Goal: Task Accomplishment & Management: Manage account settings

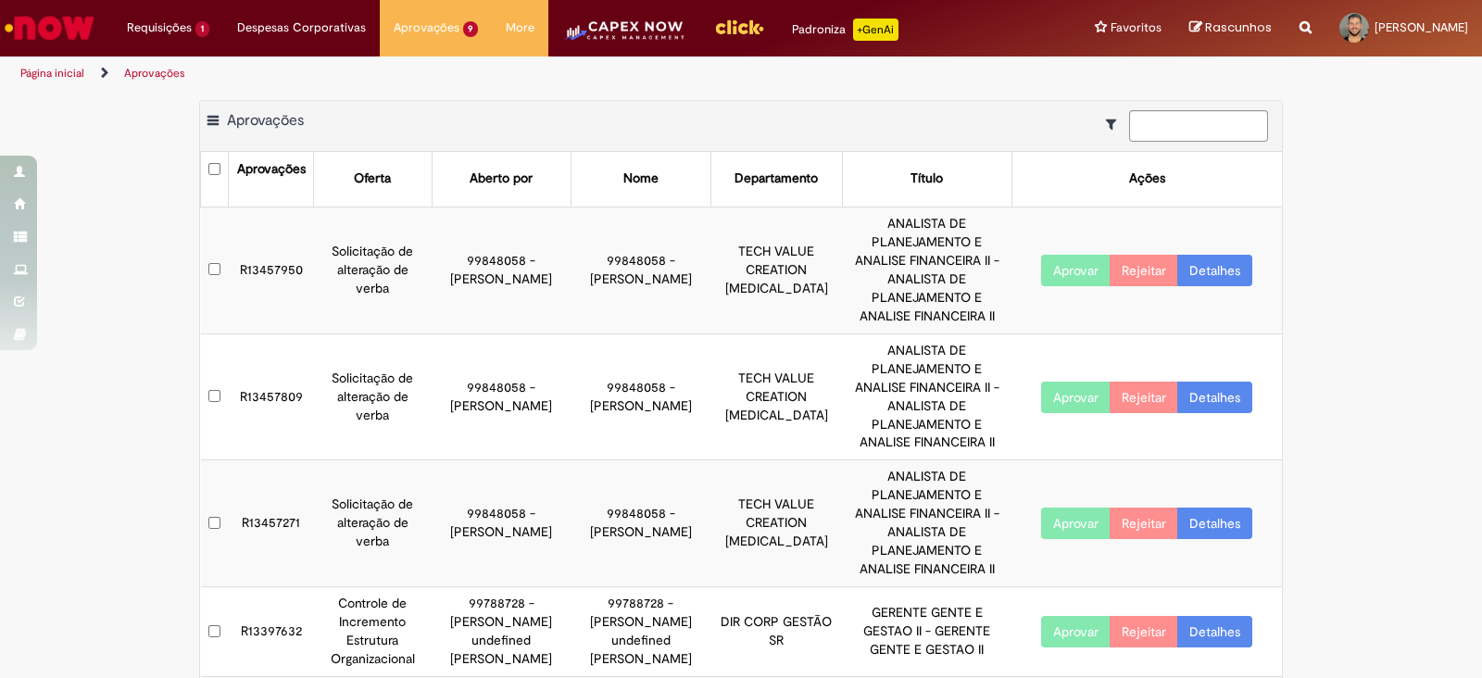
click at [265, 252] on td "R13457950" at bounding box center [271, 269] width 85 height 127
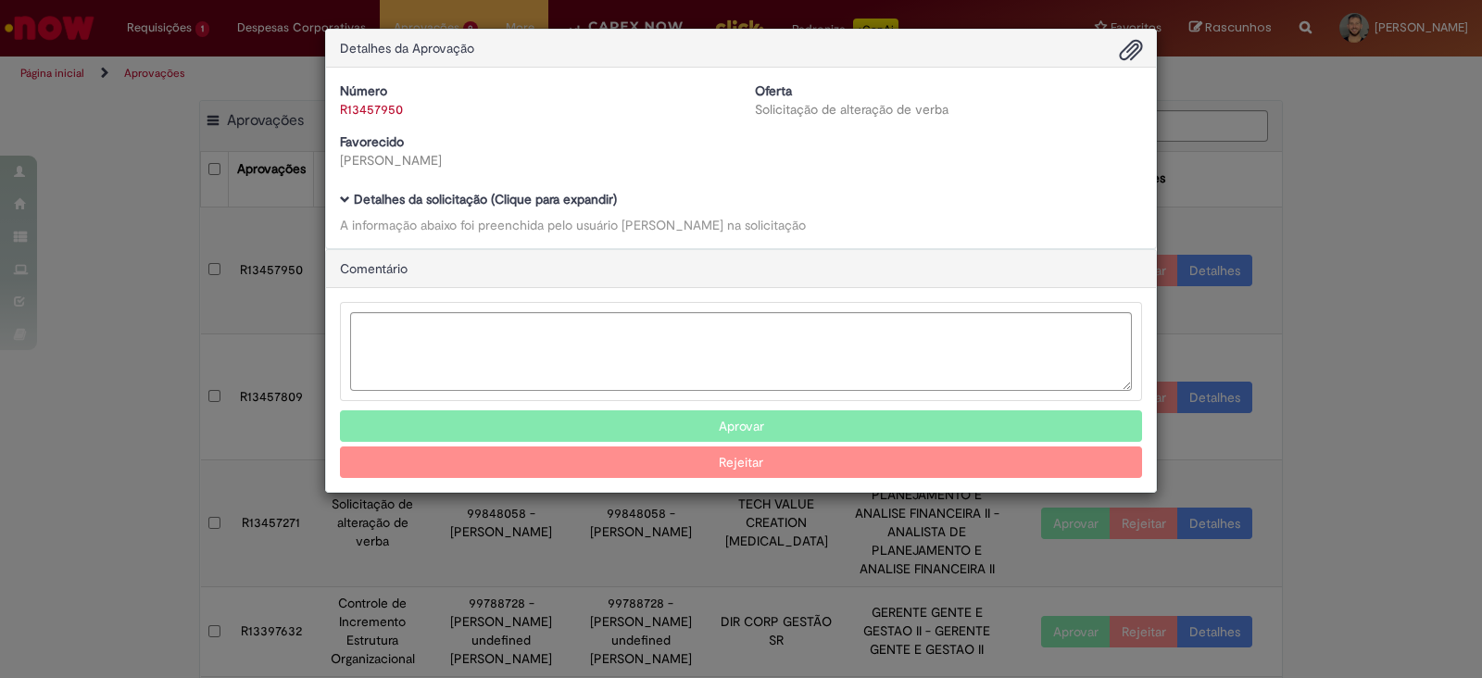
click at [340, 196] on span "Ambev Approval Modal" at bounding box center [345, 199] width 10 height 10
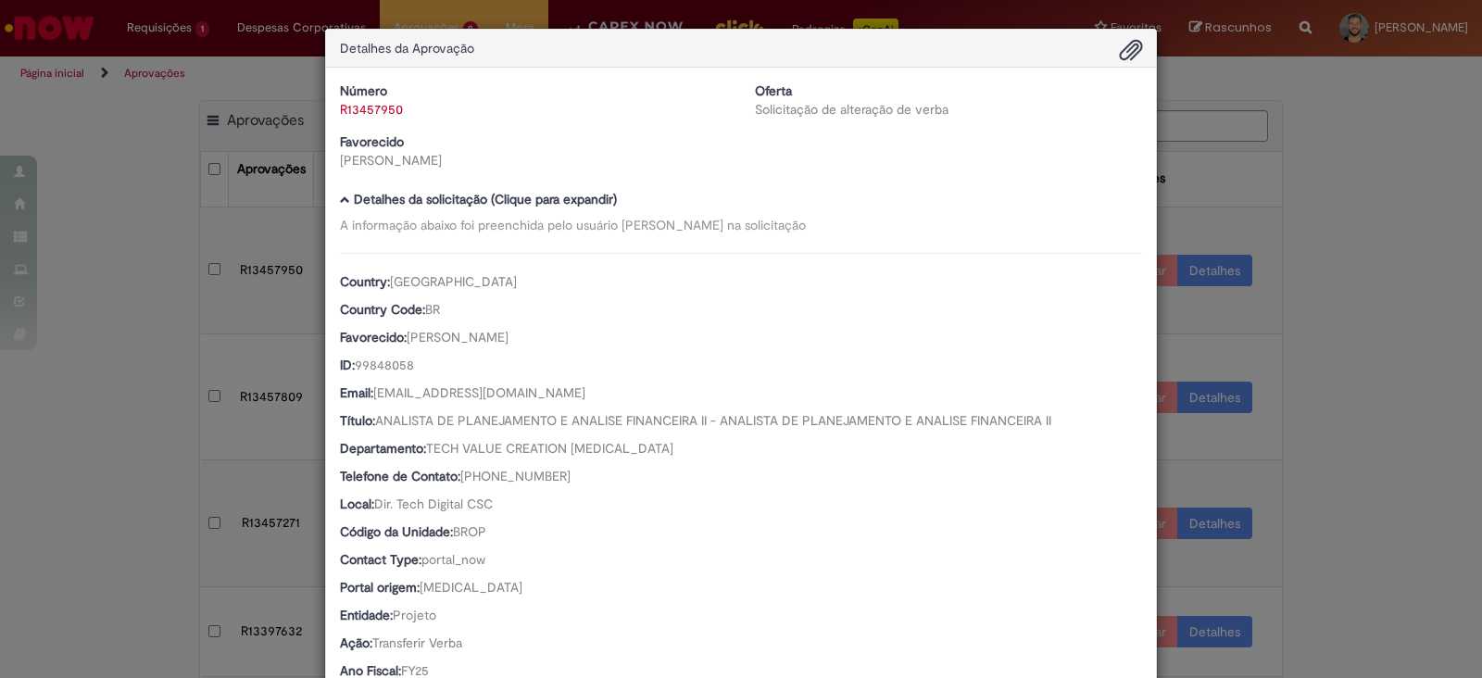
scroll to position [640, 0]
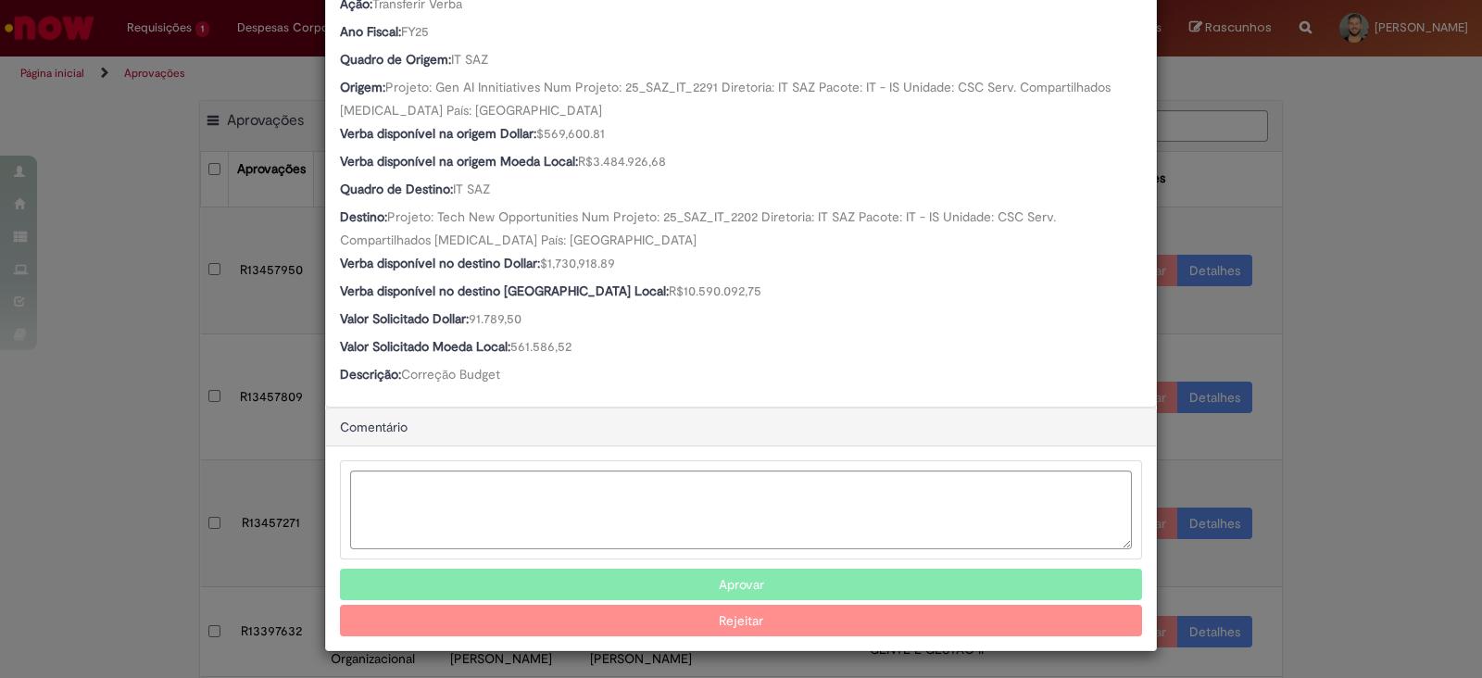
click at [644, 583] on button "Aprovar" at bounding box center [741, 584] width 802 height 31
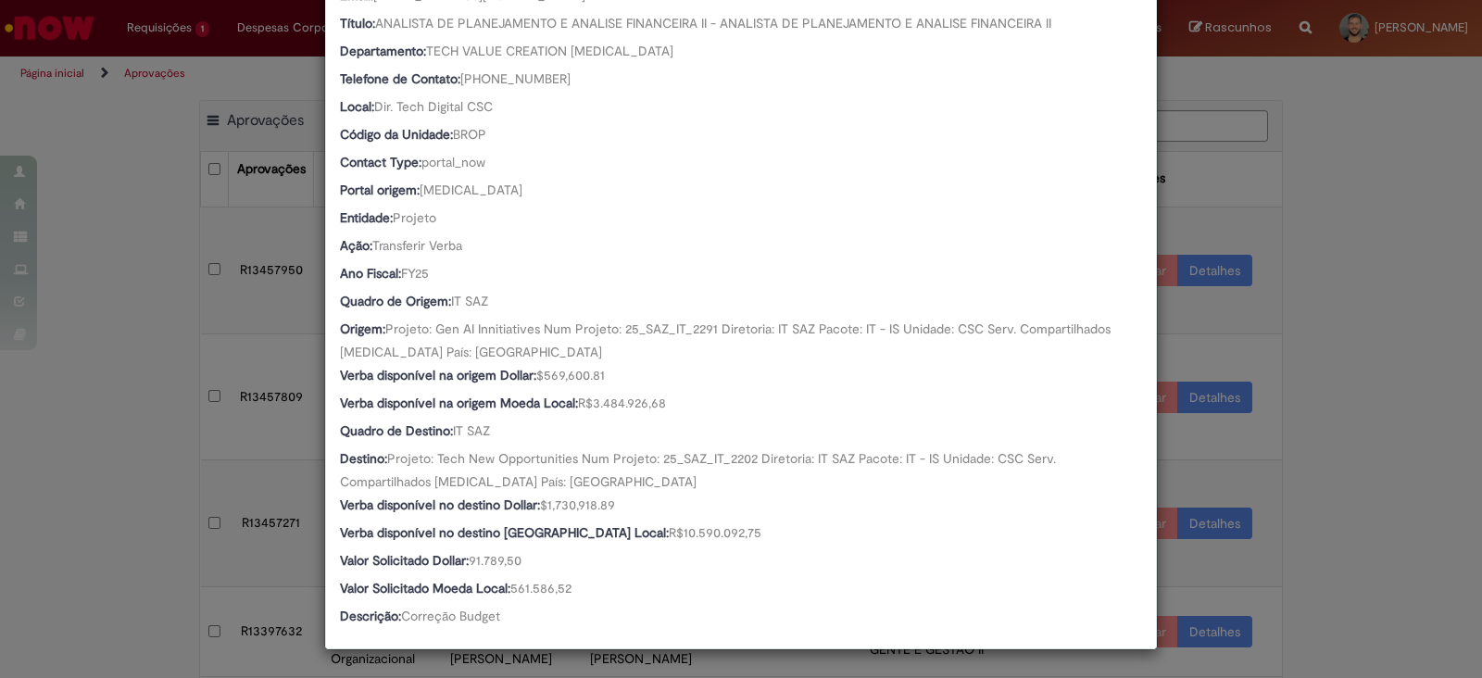
click at [135, 500] on div "Detalhes da Aprovação Número R13457950 Oferta Solicitação de alteração de verba…" at bounding box center [741, 339] width 1482 height 678
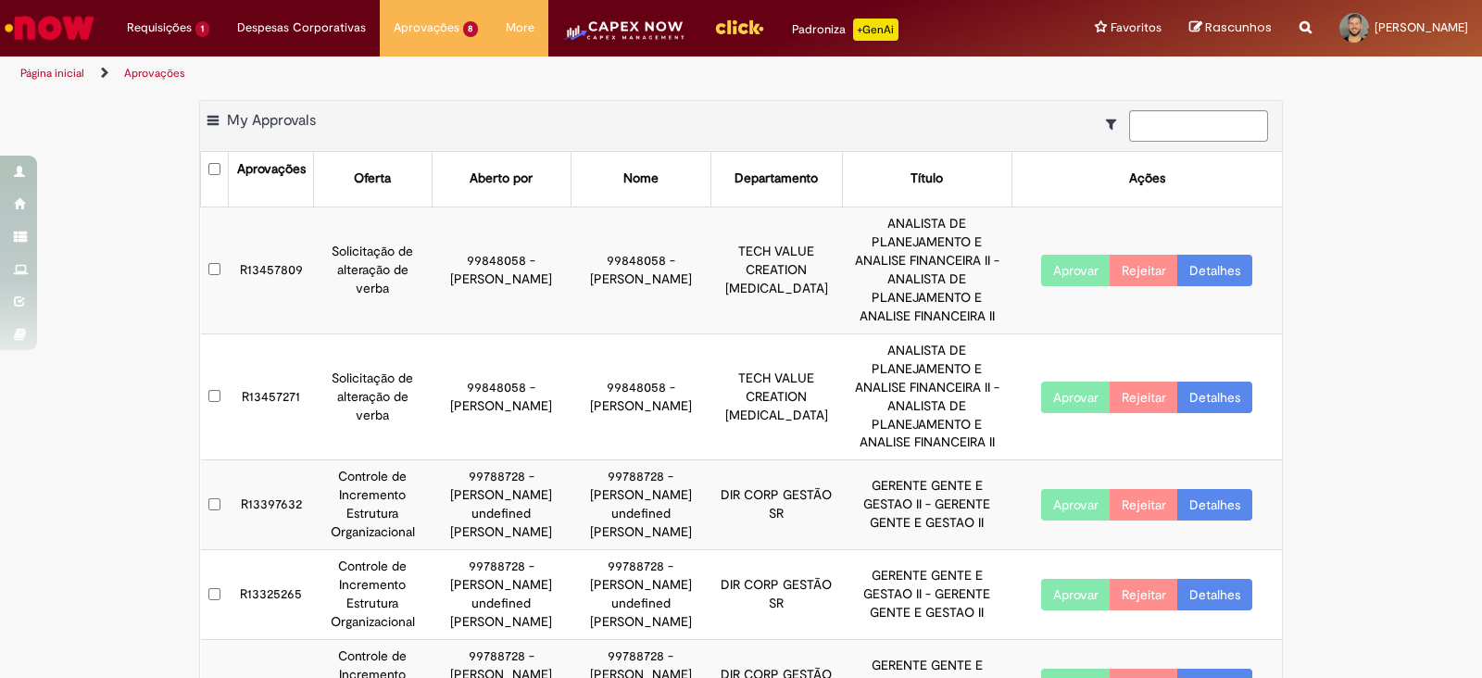
click at [281, 253] on td "R13457809" at bounding box center [271, 269] width 85 height 127
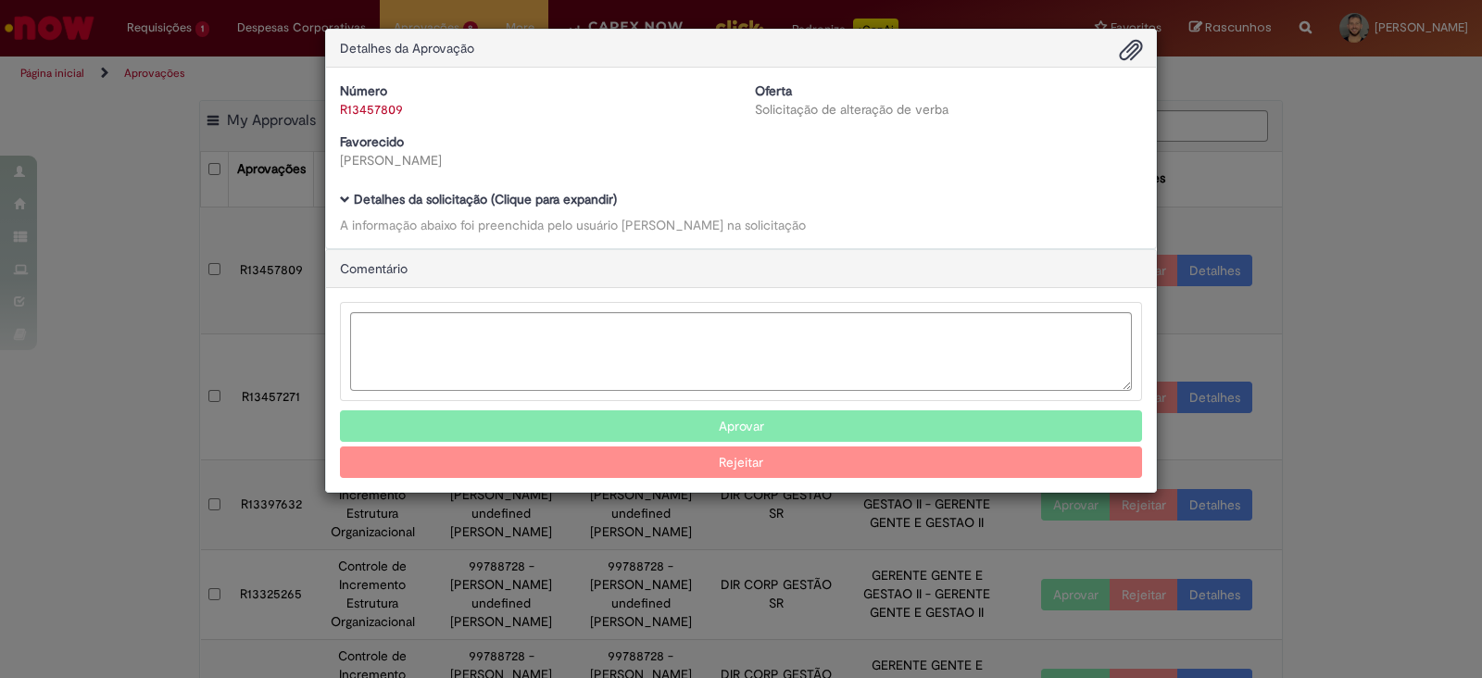
click at [343, 203] on span "Ambev Approval Modal" at bounding box center [345, 199] width 10 height 10
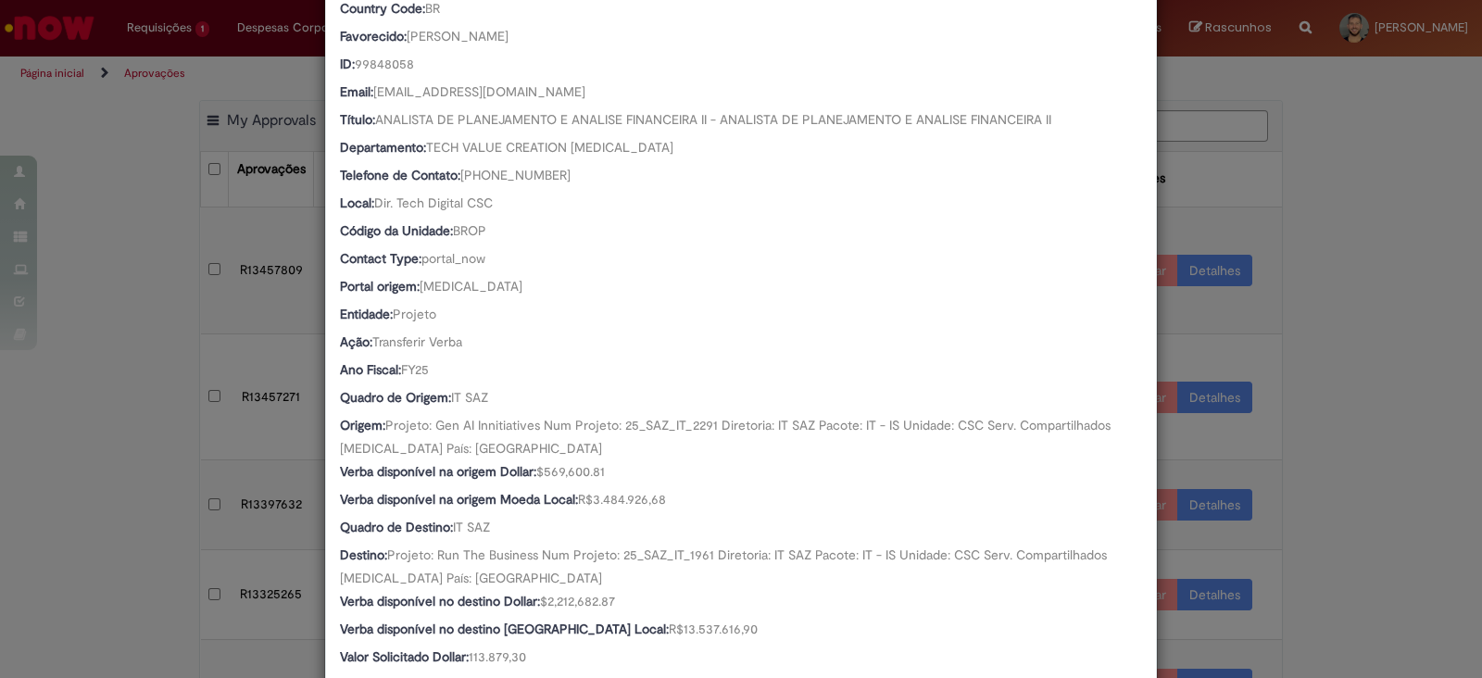
scroll to position [640, 0]
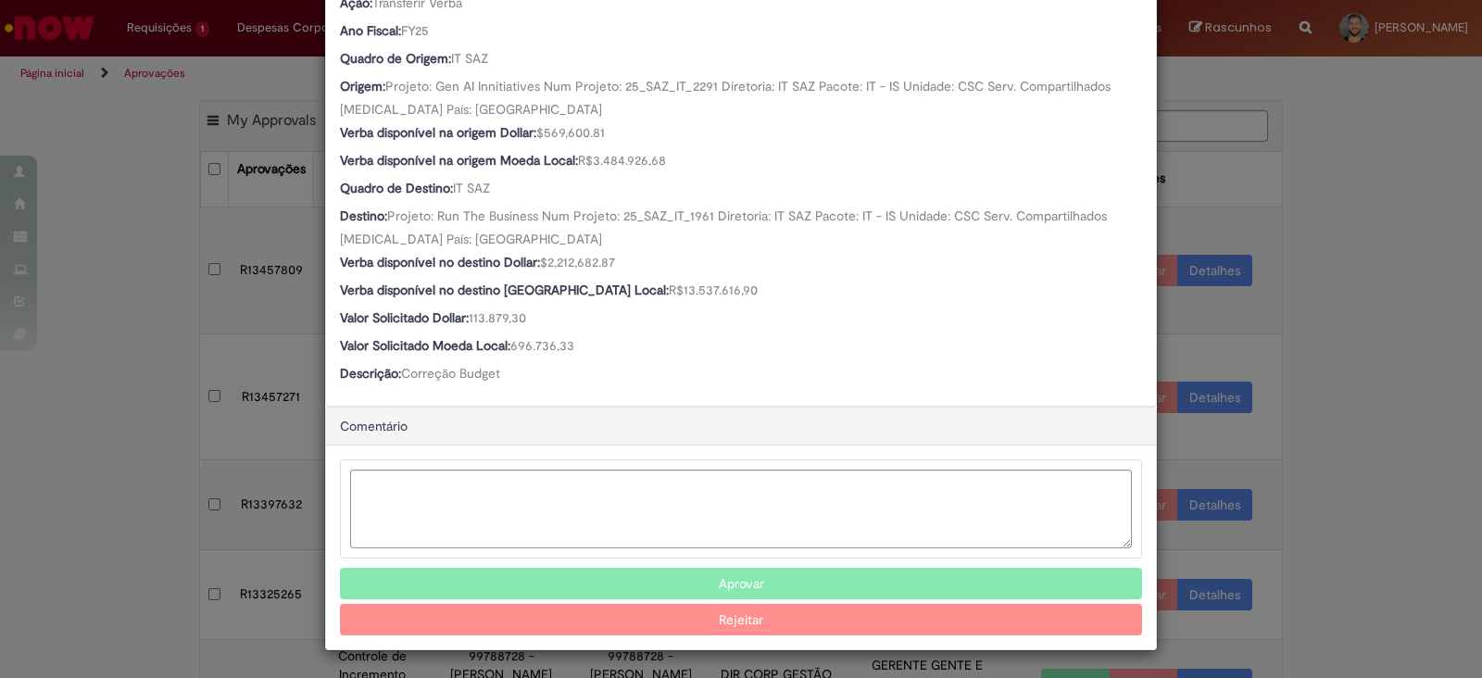
click at [641, 571] on button "Aprovar" at bounding box center [741, 583] width 802 height 31
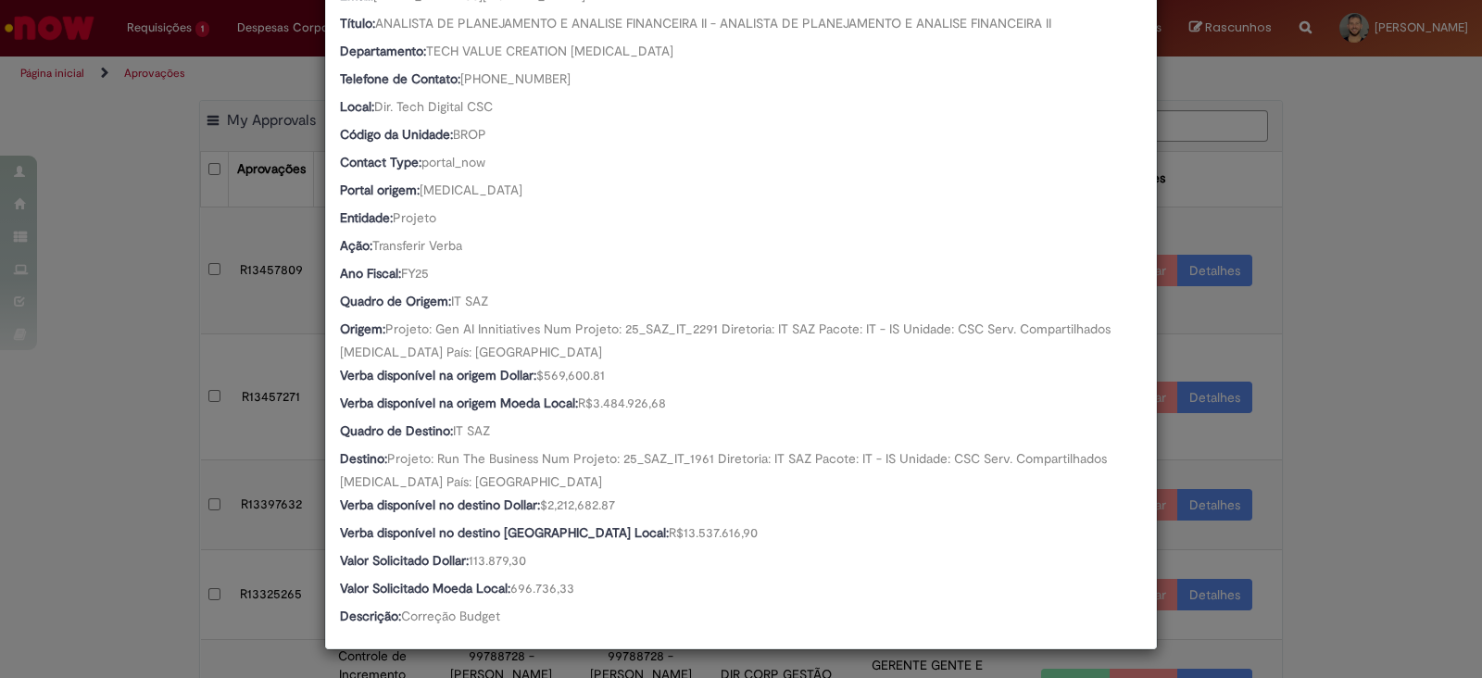
scroll to position [396, 0]
click at [1333, 229] on div "Detalhes da Aprovação Número R13457809 Oferta Solicitação de alteração de verba…" at bounding box center [741, 339] width 1482 height 678
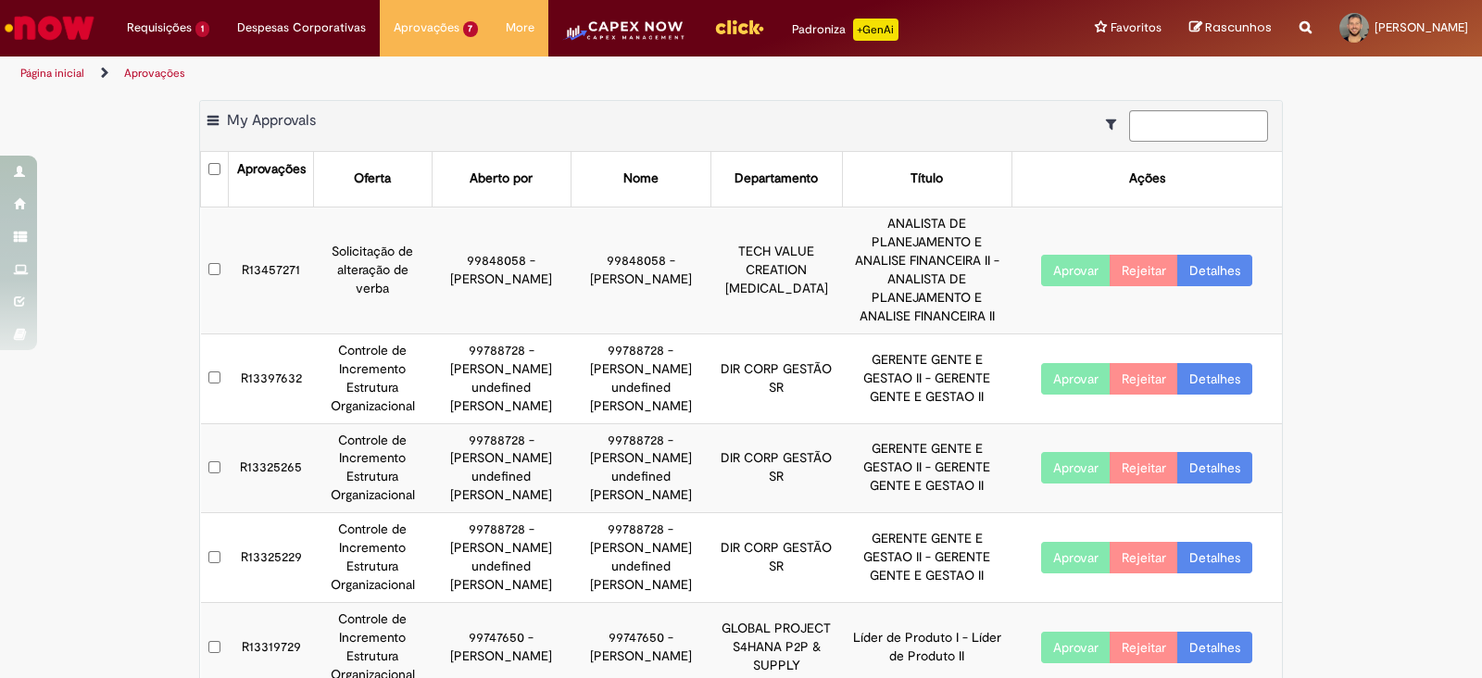
click at [266, 257] on td "R13457271" at bounding box center [271, 269] width 85 height 127
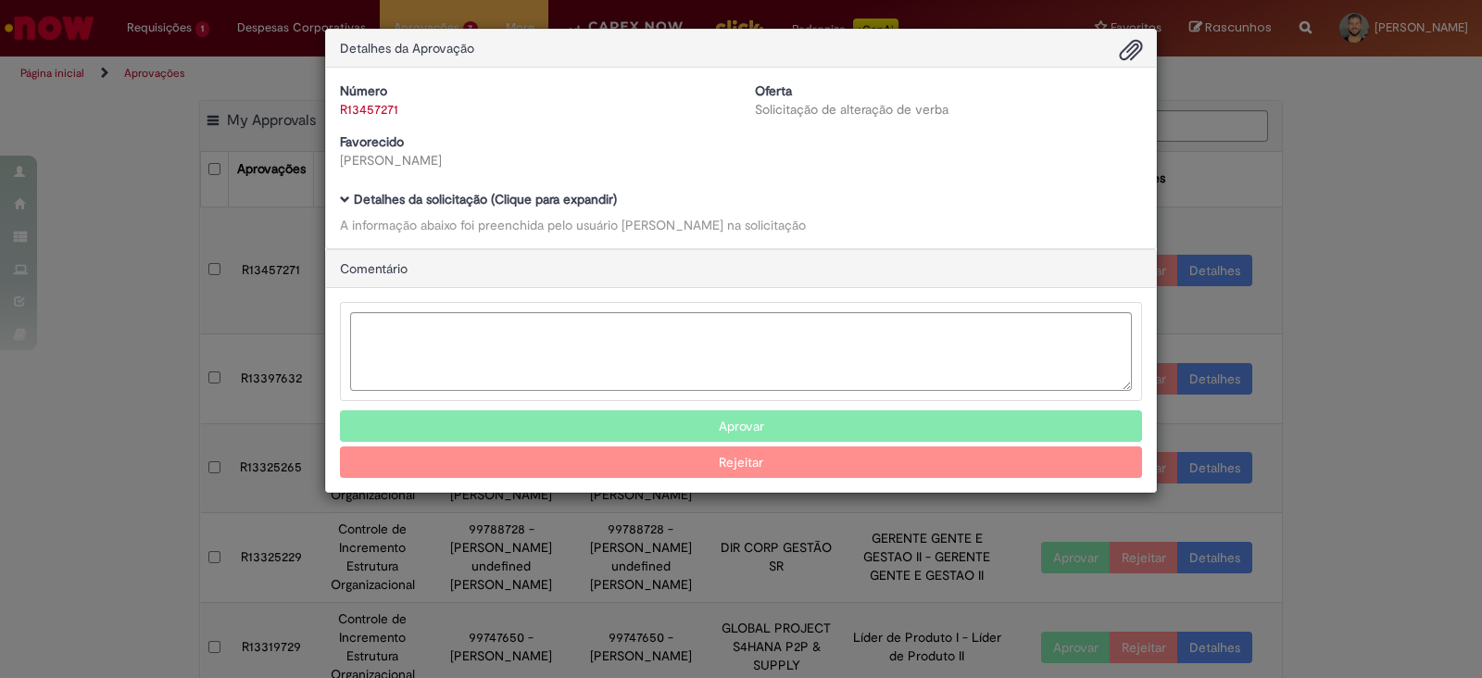
click at [354, 196] on b "Detalhes da solicitação (Clique para expandir)" at bounding box center [485, 199] width 263 height 17
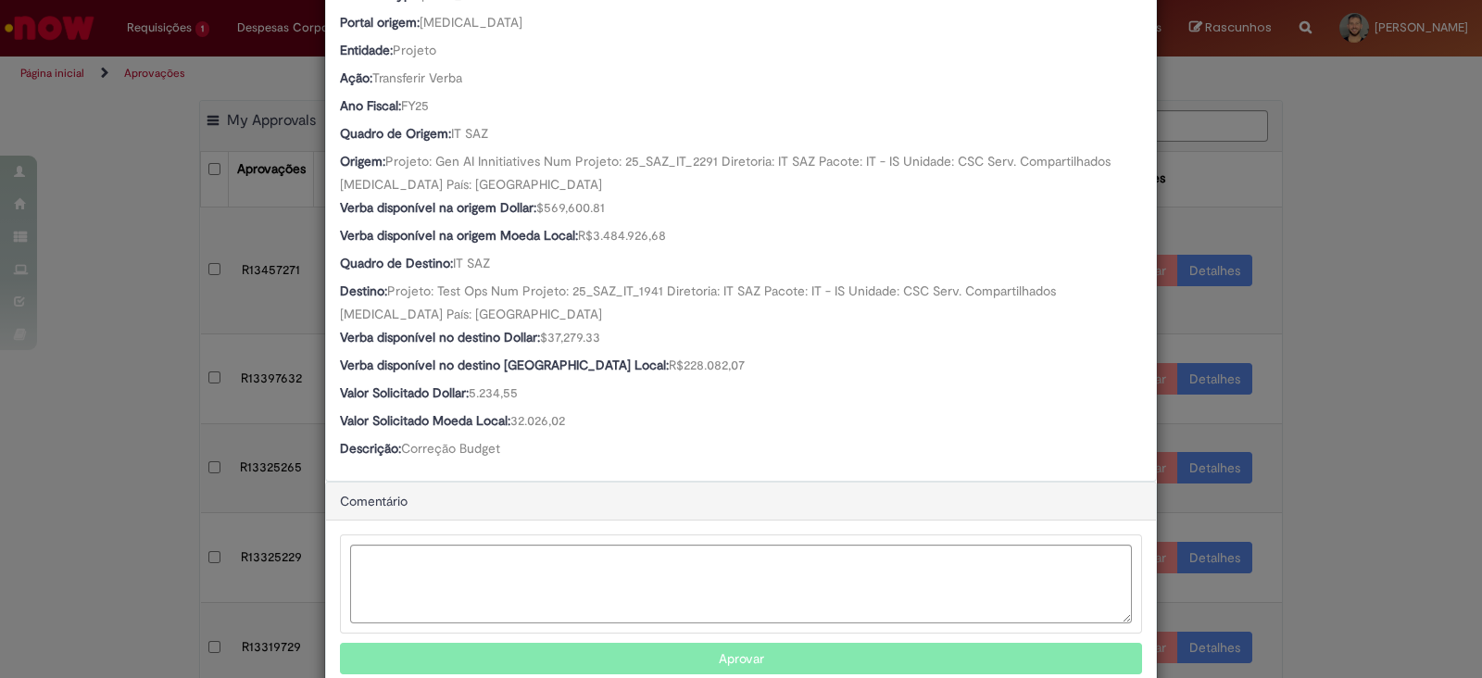
scroll to position [579, 0]
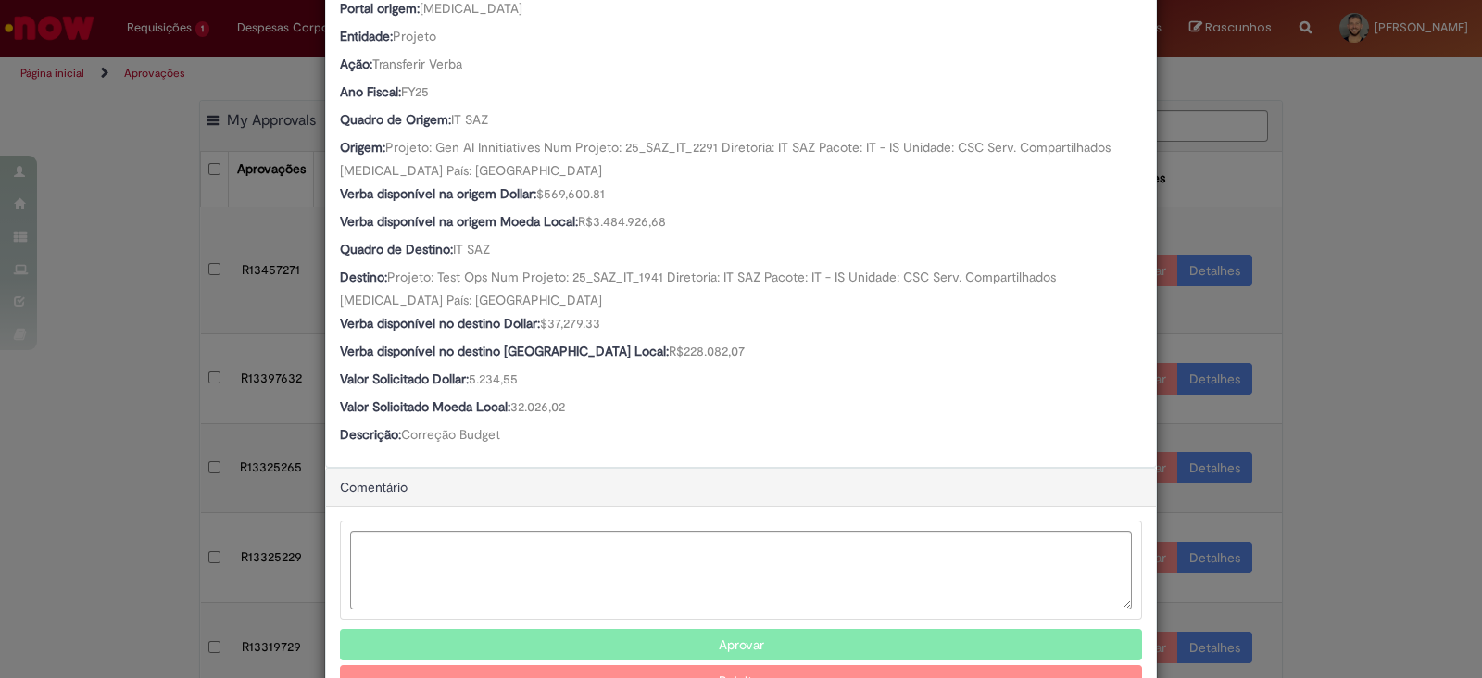
click at [798, 645] on button "Aprovar" at bounding box center [741, 644] width 802 height 31
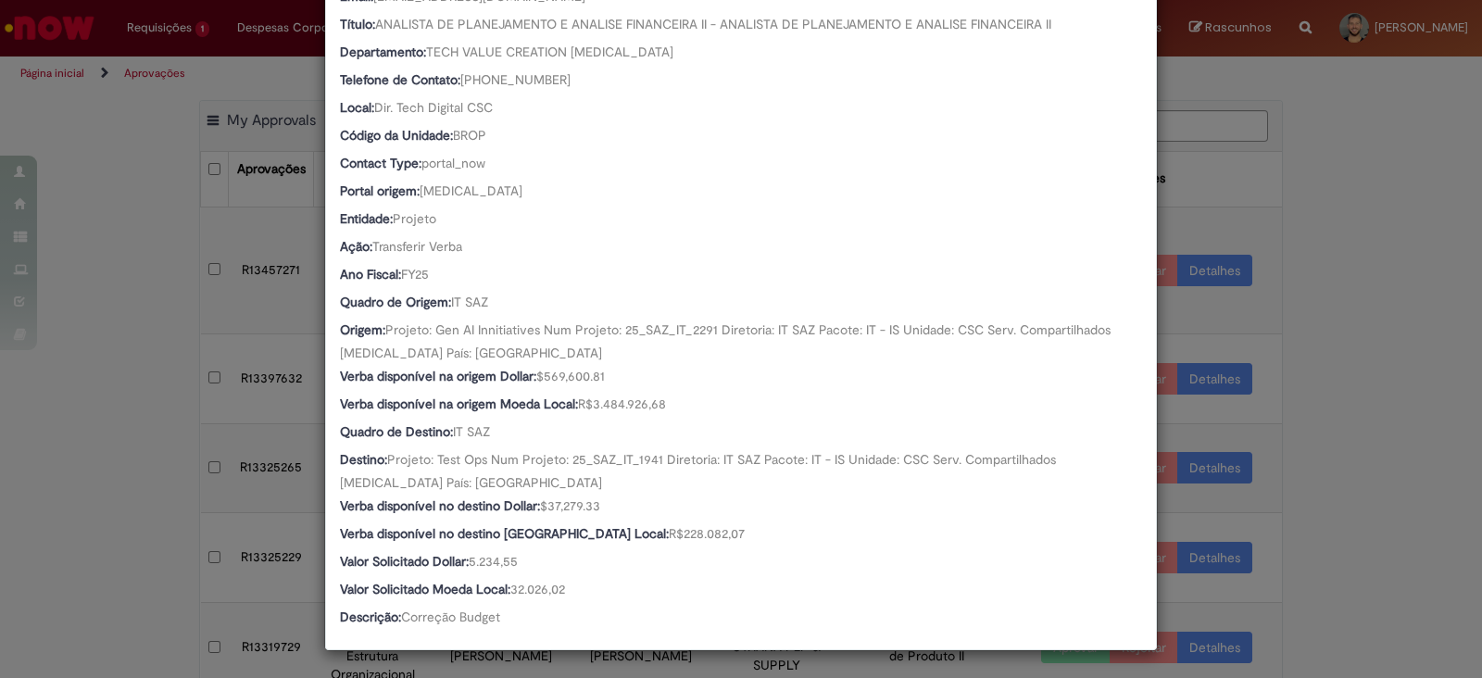
click at [154, 468] on div "Detalhes da Aprovação Número R13457271 Oferta Solicitação de alteração de verba…" at bounding box center [741, 339] width 1482 height 678
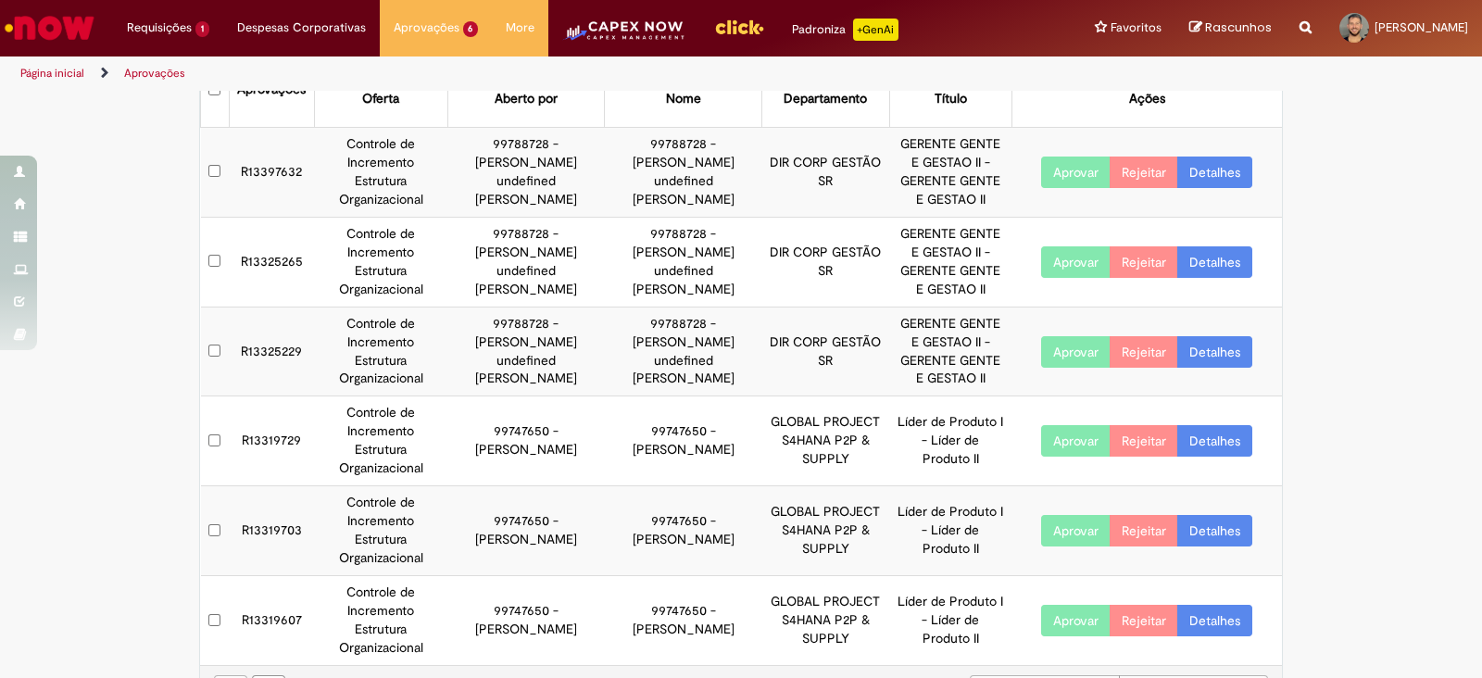
scroll to position [0, 0]
